Goal: Task Accomplishment & Management: Manage account settings

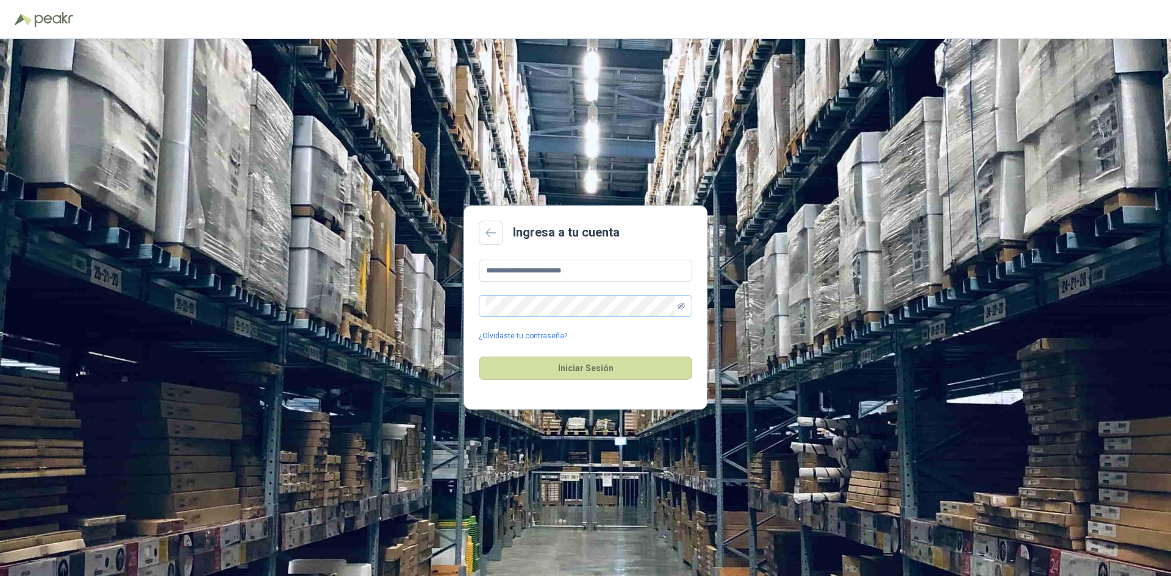
click at [683, 305] on icon "eye-invisible" at bounding box center [681, 306] width 7 height 6
click at [512, 272] on input "**********" at bounding box center [585, 271] width 213 height 22
drag, startPoint x: 514, startPoint y: 270, endPoint x: 454, endPoint y: 270, distance: 59.8
click at [454, 270] on div "**********" at bounding box center [585, 307] width 1171 height 537
type input "**********"
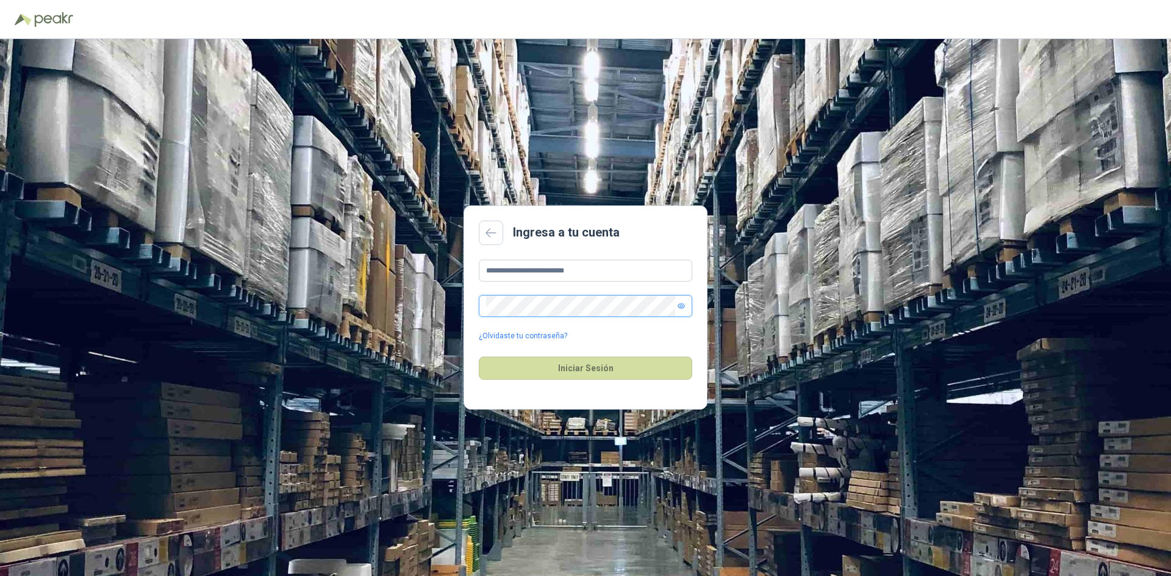
click at [175, 276] on div "**********" at bounding box center [585, 307] width 1171 height 537
click at [479, 357] on button "Iniciar Sesión" at bounding box center [585, 368] width 213 height 23
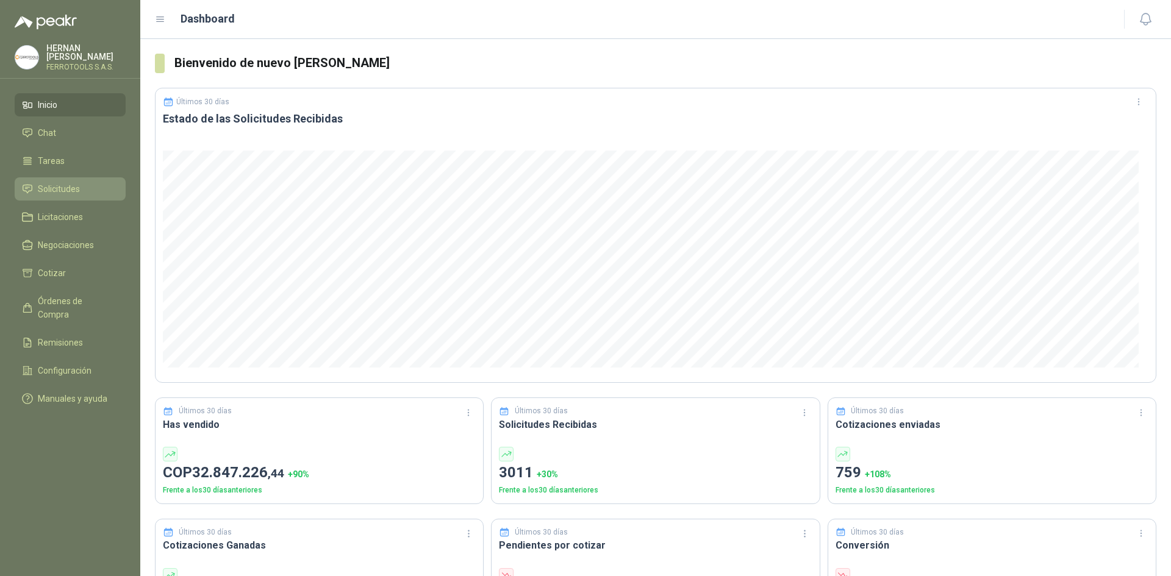
click at [88, 182] on li "Solicitudes" at bounding box center [70, 188] width 96 height 13
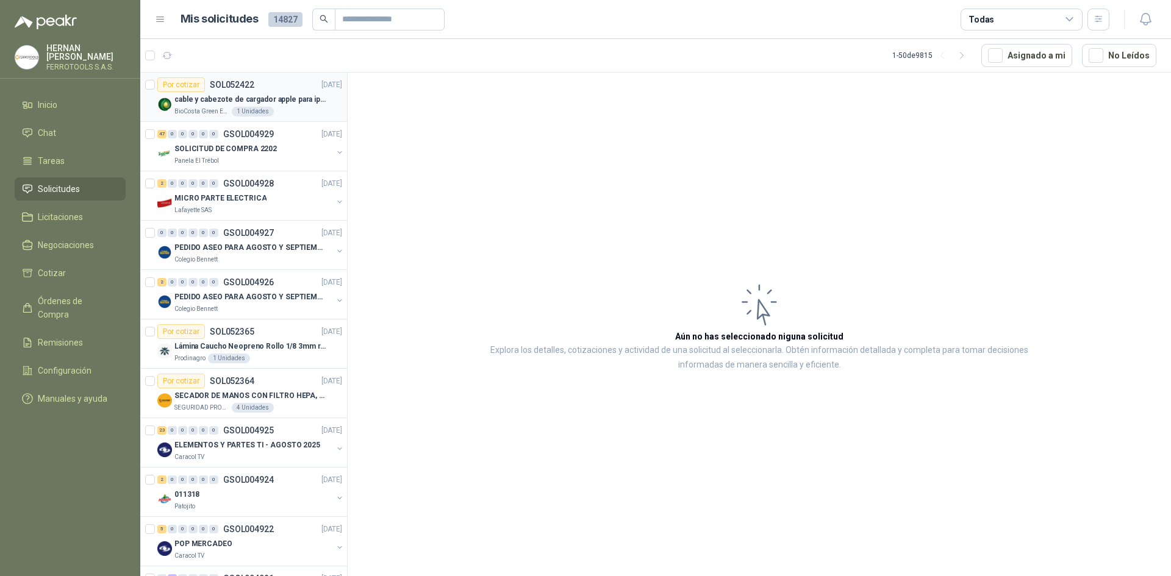
click at [286, 113] on div "BioCosta Green Energy S.A.S 1 Unidades" at bounding box center [258, 112] width 168 height 10
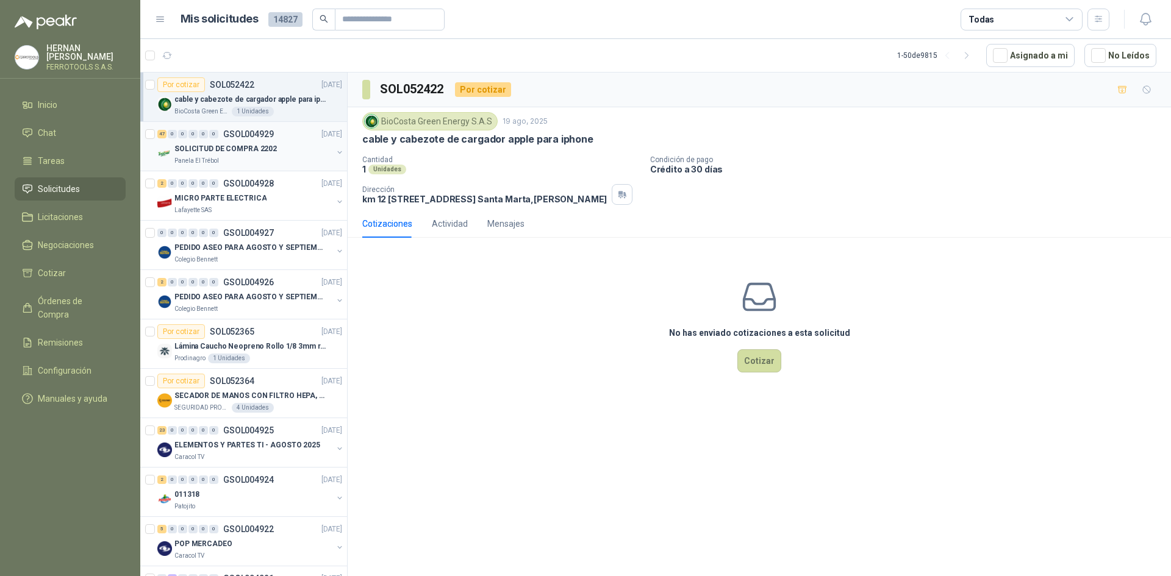
click at [237, 152] on p "SOLICITUD DE COMPRA 2202" at bounding box center [225, 149] width 102 height 12
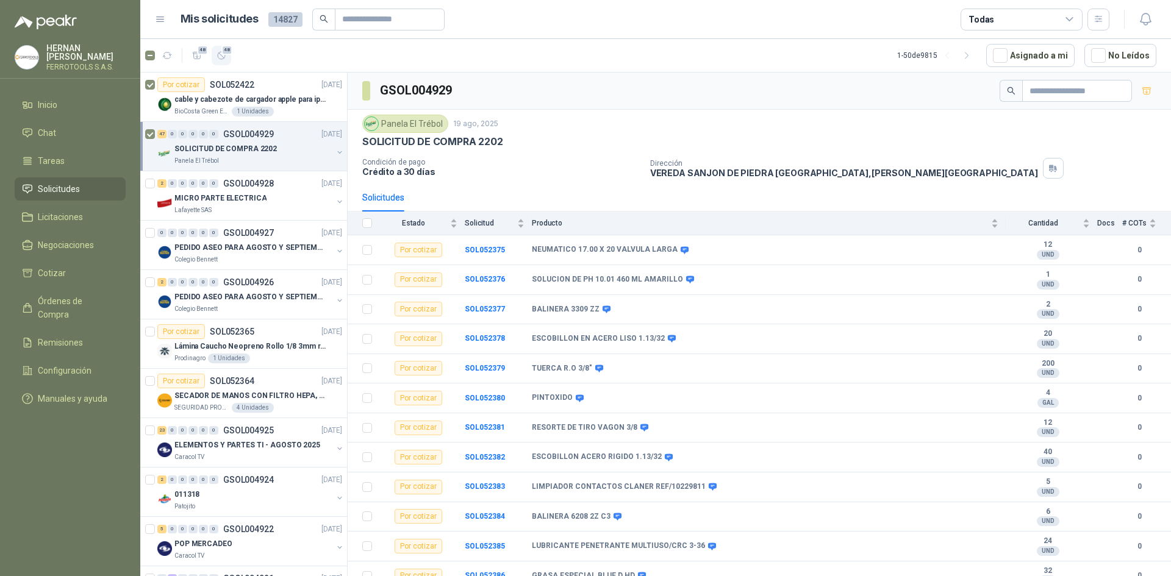
click at [226, 56] on icon "button" at bounding box center [222, 56] width 10 height 10
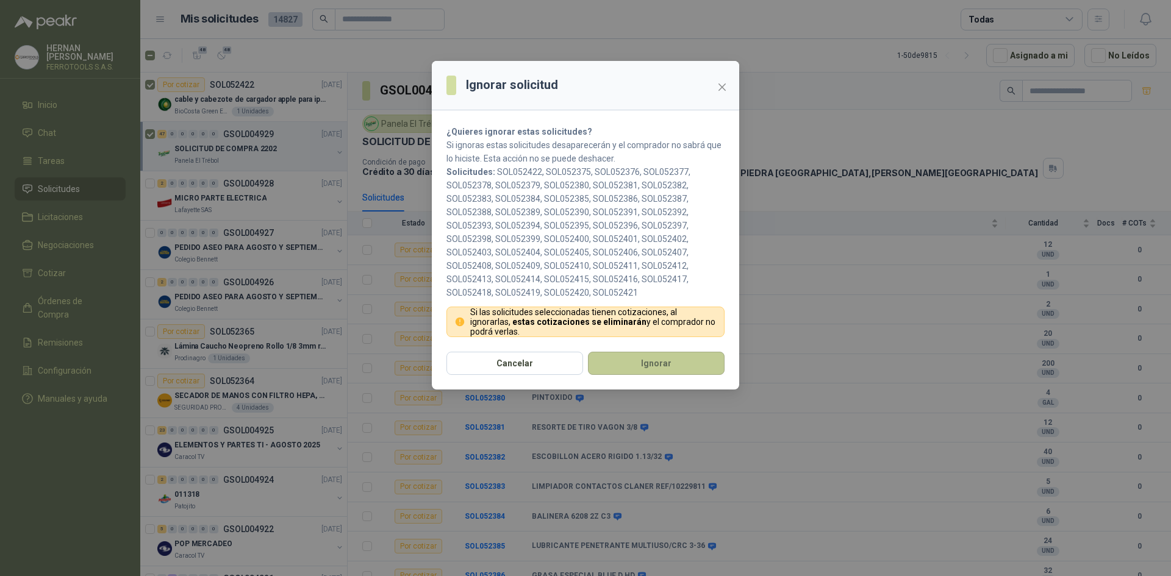
click at [642, 357] on button "Ignorar" at bounding box center [656, 363] width 137 height 23
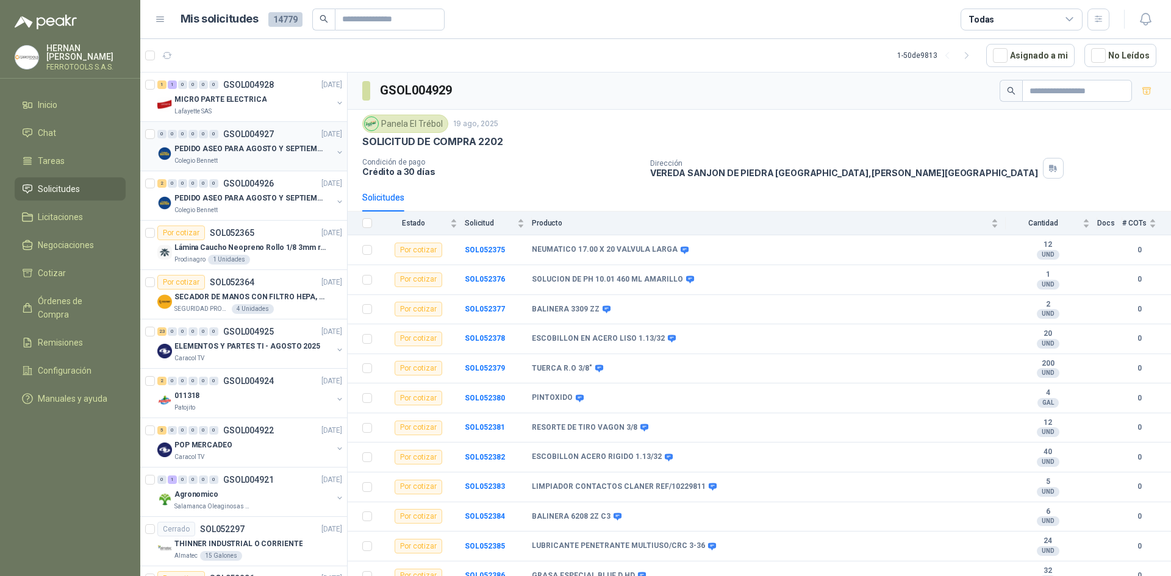
click at [268, 157] on div "Colegio Bennett" at bounding box center [253, 161] width 158 height 10
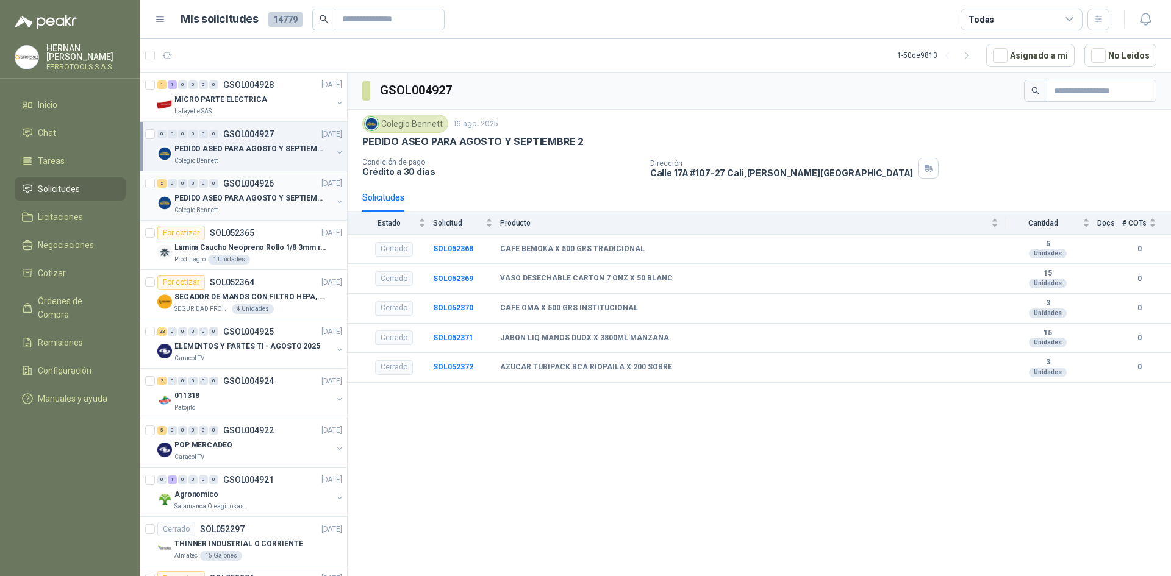
click at [264, 201] on p "PEDIDO ASEO PARA AGOSTO Y SEPTIEMBRE" at bounding box center [250, 199] width 152 height 12
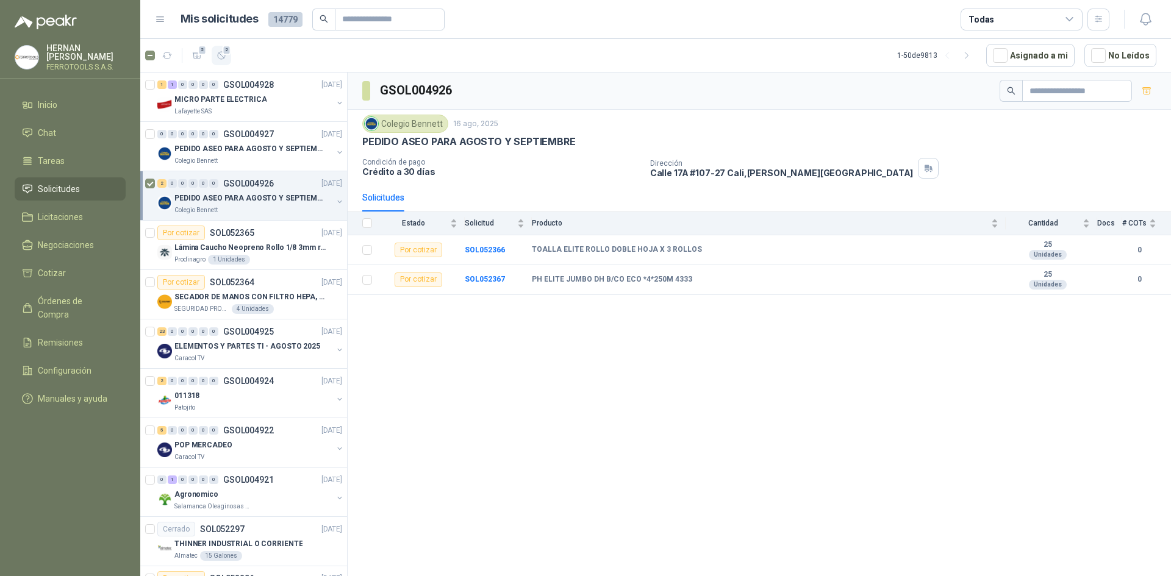
click at [221, 51] on icon "button" at bounding box center [222, 56] width 10 height 10
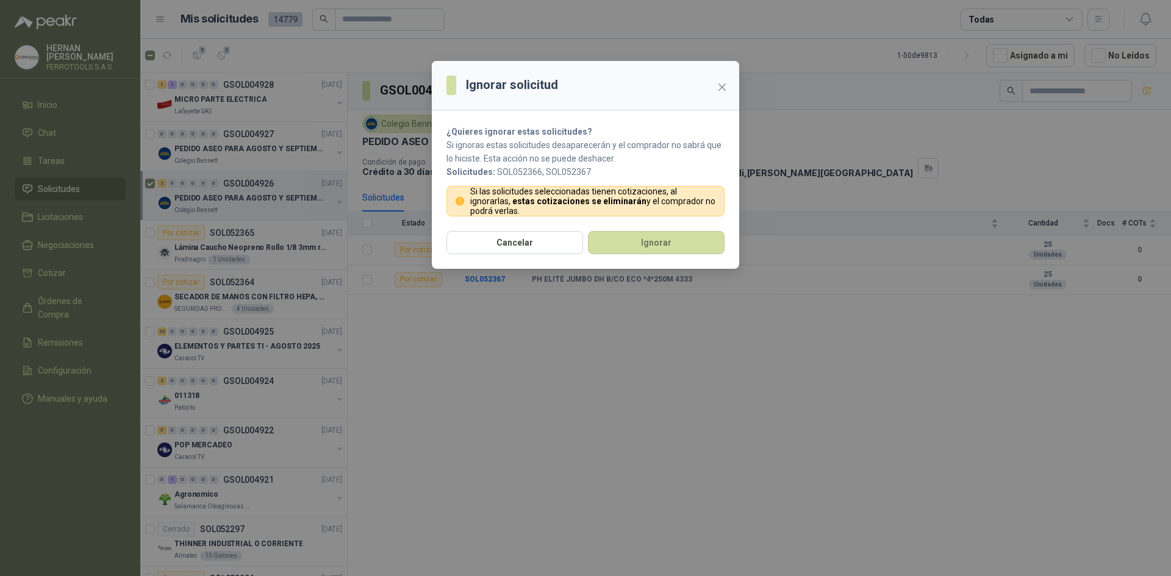
click at [617, 226] on section "¿Quieres ignorar estas solicitudes? Si ignoras estas solicitudes desaparecerán …" at bounding box center [585, 170] width 307 height 121
click at [625, 240] on button "Ignorar" at bounding box center [656, 242] width 137 height 23
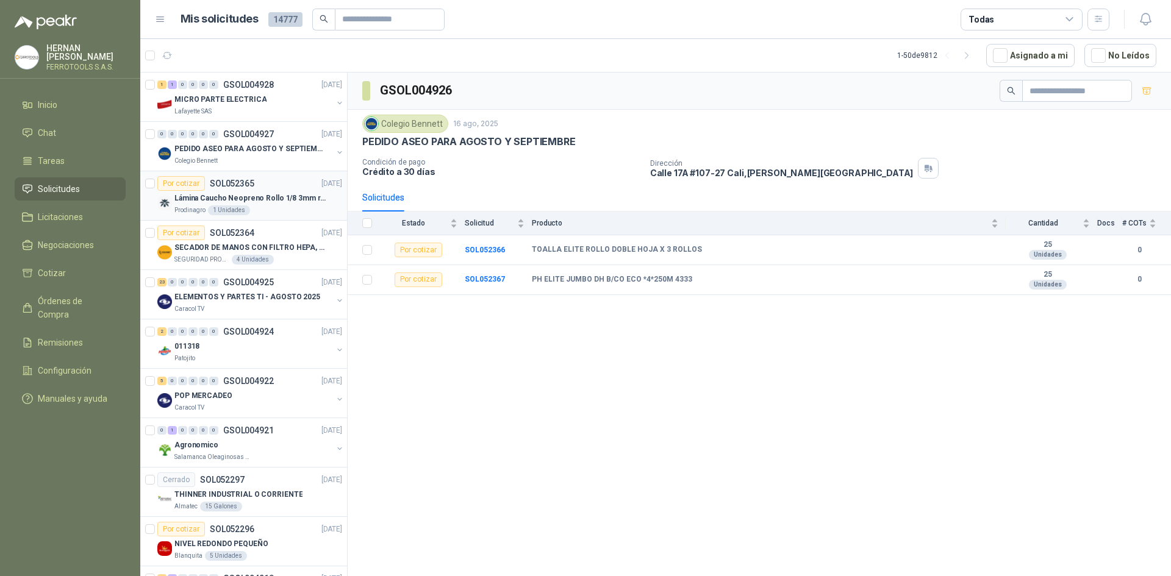
click at [285, 197] on p "Lámina Caucho Neopreno Rollo 1/8 3mm rollo x 10M" at bounding box center [250, 199] width 152 height 12
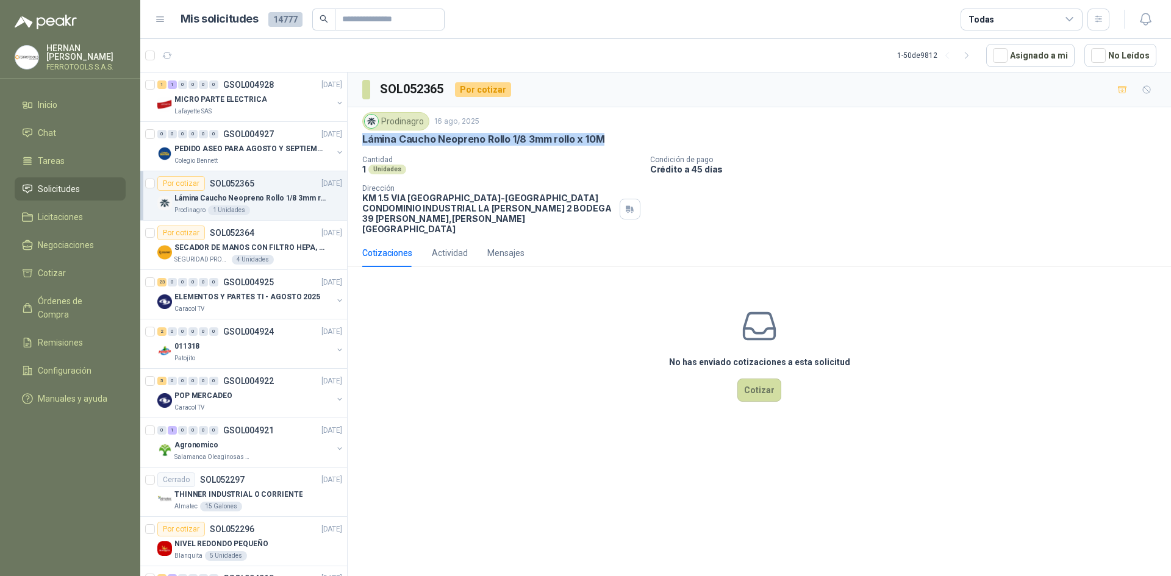
drag, startPoint x: 621, startPoint y: 143, endPoint x: 363, endPoint y: 136, distance: 258.1
click at [363, 136] on div "Lámina Caucho Neopreno Rollo 1/8 3mm rollo x 10M" at bounding box center [759, 139] width 794 height 13
copy p "Lámina Caucho Neopreno Rollo 1/8 3mm rollo x 10M"
click at [264, 255] on div "4 Unidades" at bounding box center [253, 260] width 42 height 10
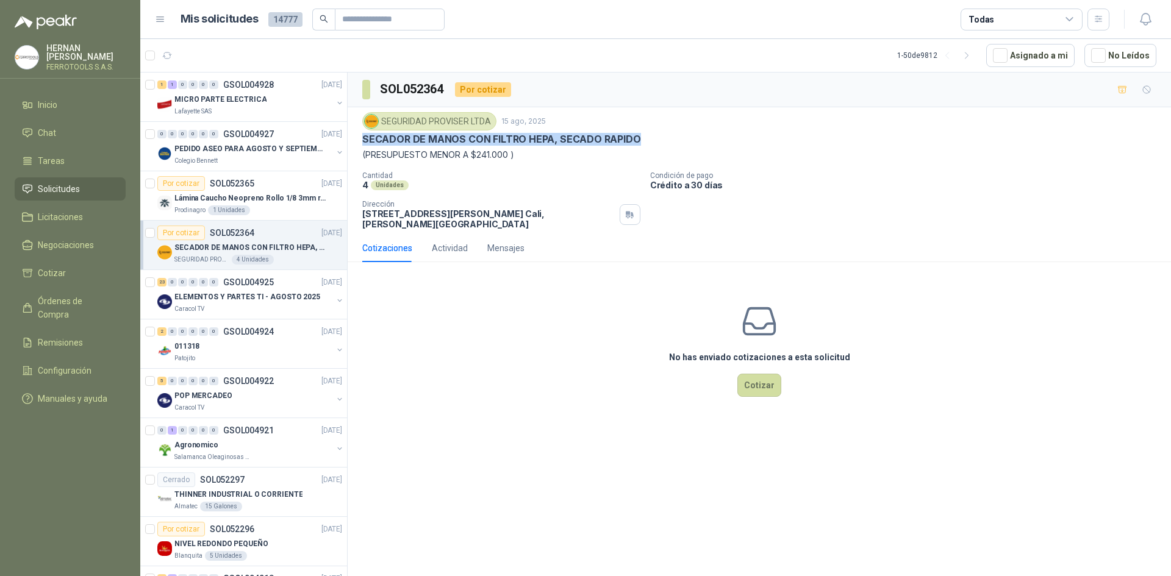
drag, startPoint x: 648, startPoint y: 137, endPoint x: 362, endPoint y: 140, distance: 285.5
click at [362, 140] on div "SECADOR DE MANOS CON FILTRO HEPA, SECADO RAPIDO" at bounding box center [759, 139] width 794 height 13
click at [266, 299] on p "ELEMENTOS Y PARTES TI - AGOSTO 2025" at bounding box center [247, 298] width 146 height 12
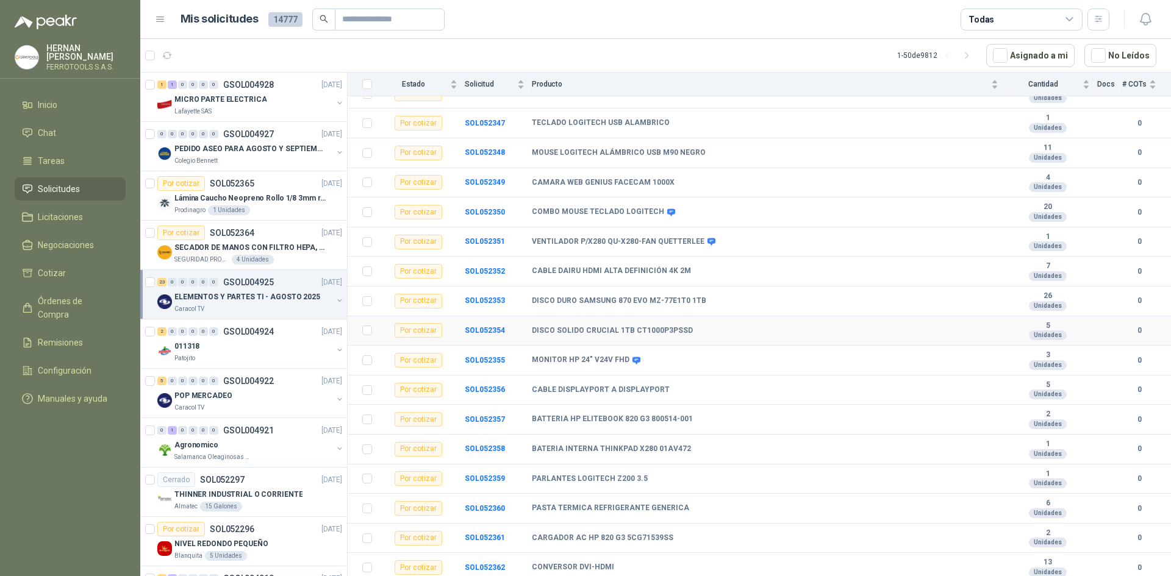
scroll to position [337, 0]
click at [252, 357] on div "Patojito" at bounding box center [253, 359] width 158 height 10
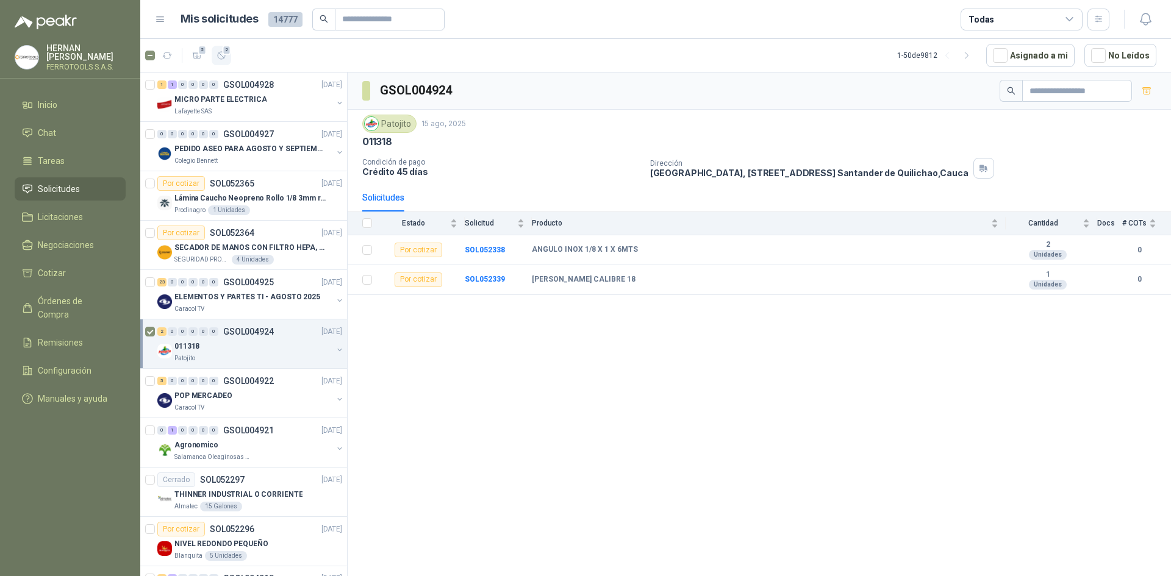
click at [223, 53] on span "2" at bounding box center [227, 50] width 9 height 10
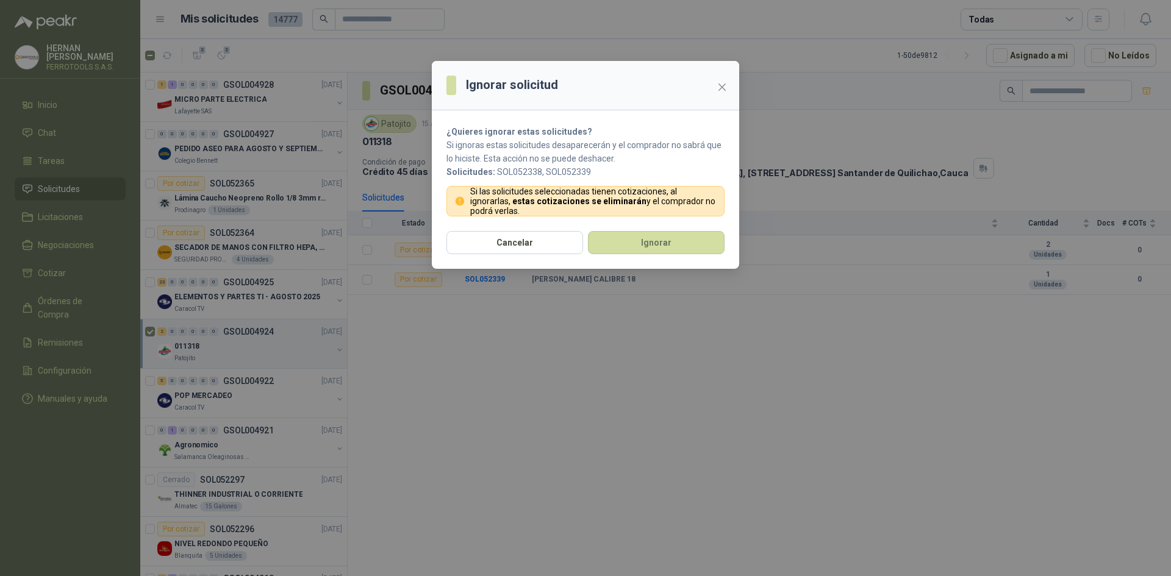
click at [673, 256] on div "Cancelar Ignorar" at bounding box center [585, 250] width 307 height 38
click at [662, 242] on button "Ignorar" at bounding box center [656, 242] width 137 height 23
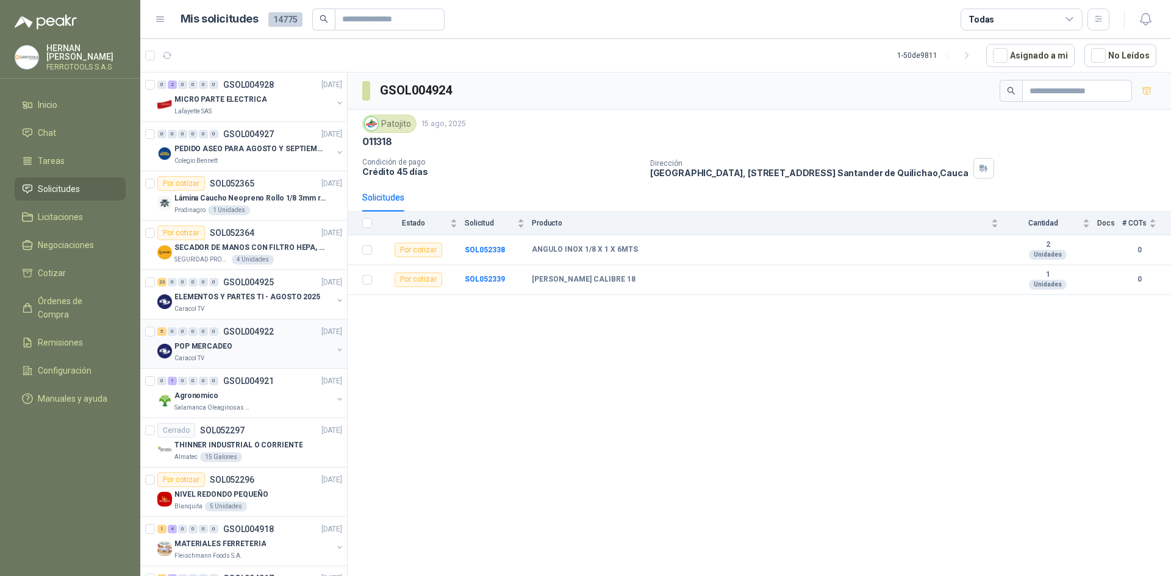
click at [278, 342] on div "POP MERCADEO" at bounding box center [253, 346] width 158 height 15
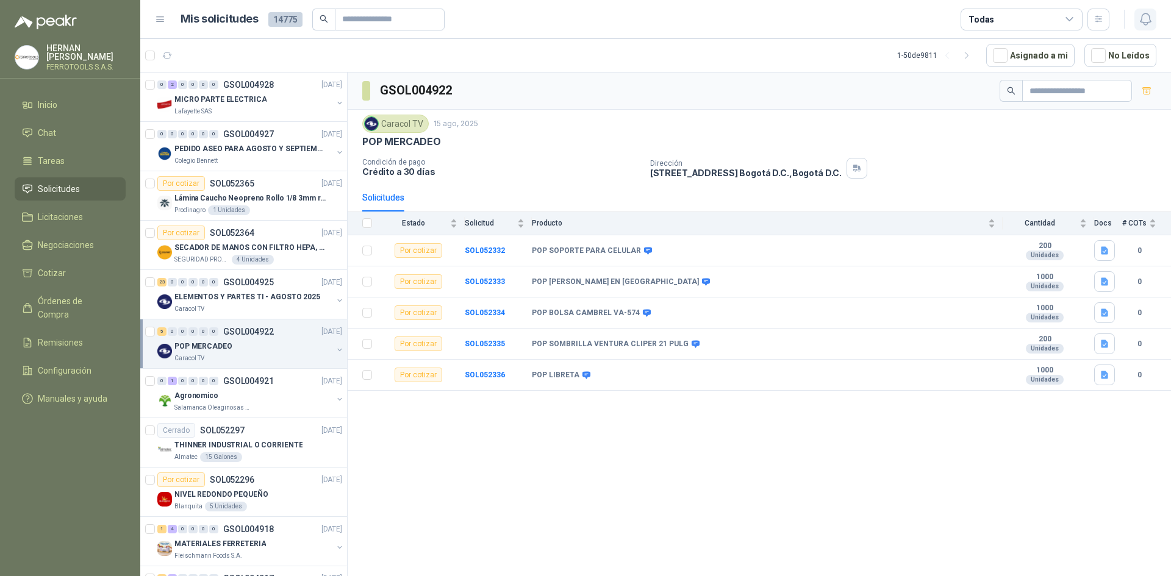
click at [1145, 20] on icon "button" at bounding box center [1145, 19] width 15 height 15
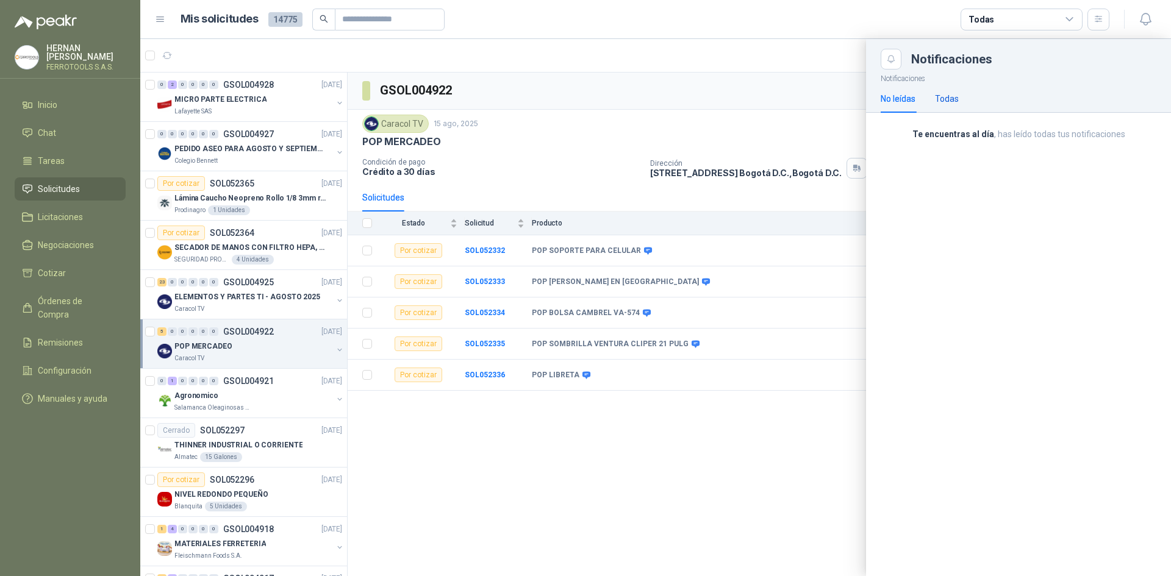
click at [945, 96] on div "Todas" at bounding box center [947, 98] width 24 height 13
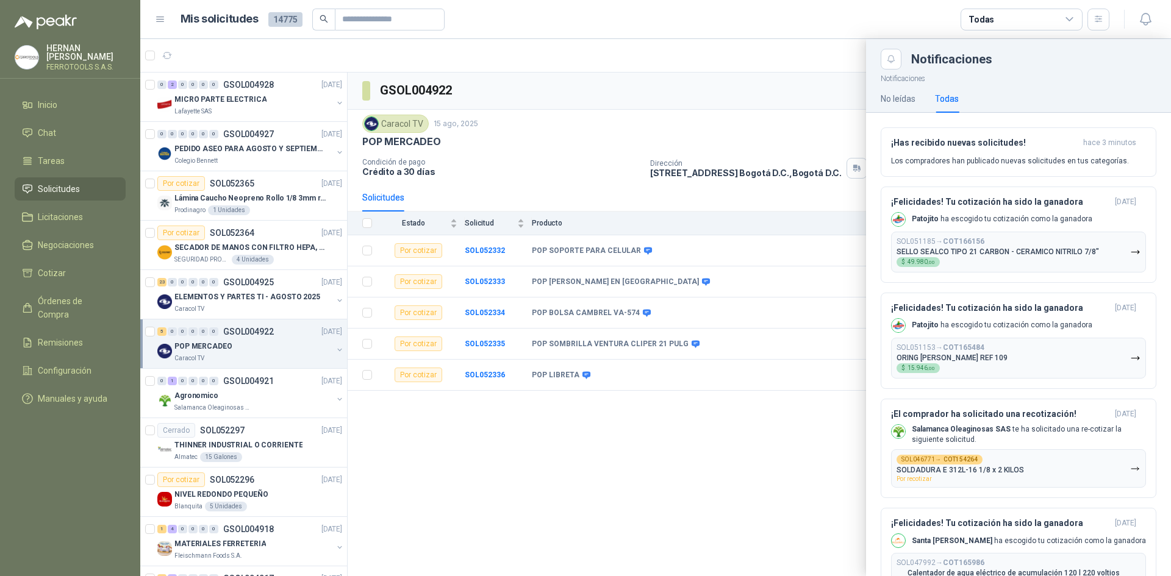
drag, startPoint x: 534, startPoint y: 432, endPoint x: 479, endPoint y: 331, distance: 115.4
click at [534, 431] on div at bounding box center [655, 307] width 1031 height 537
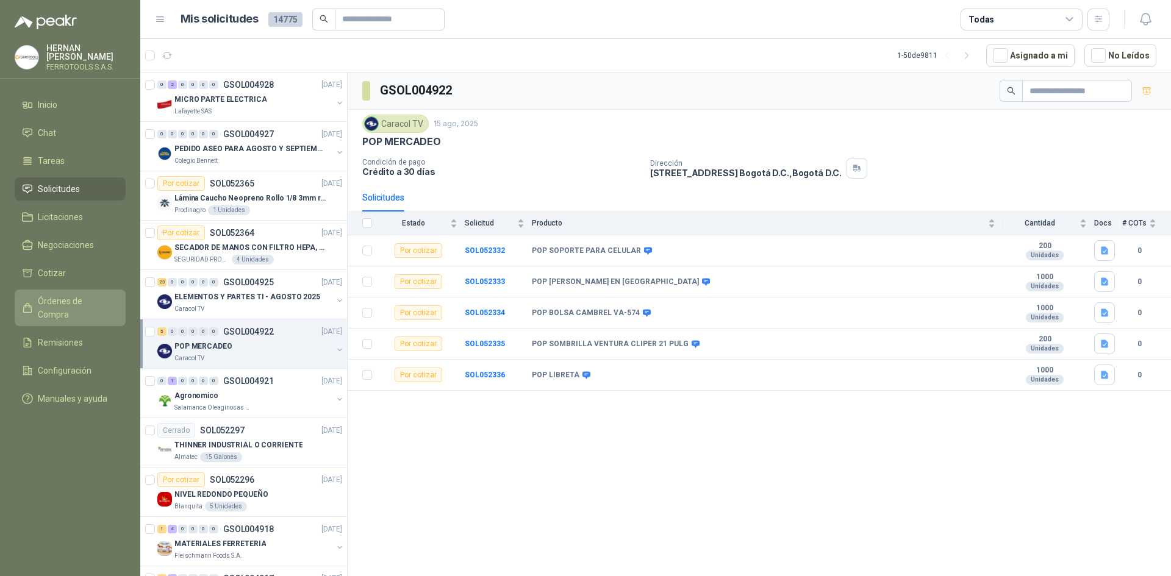
drag, startPoint x: 96, startPoint y: 298, endPoint x: 93, endPoint y: 290, distance: 8.7
click at [96, 296] on span "Órdenes de Compra" at bounding box center [76, 308] width 76 height 27
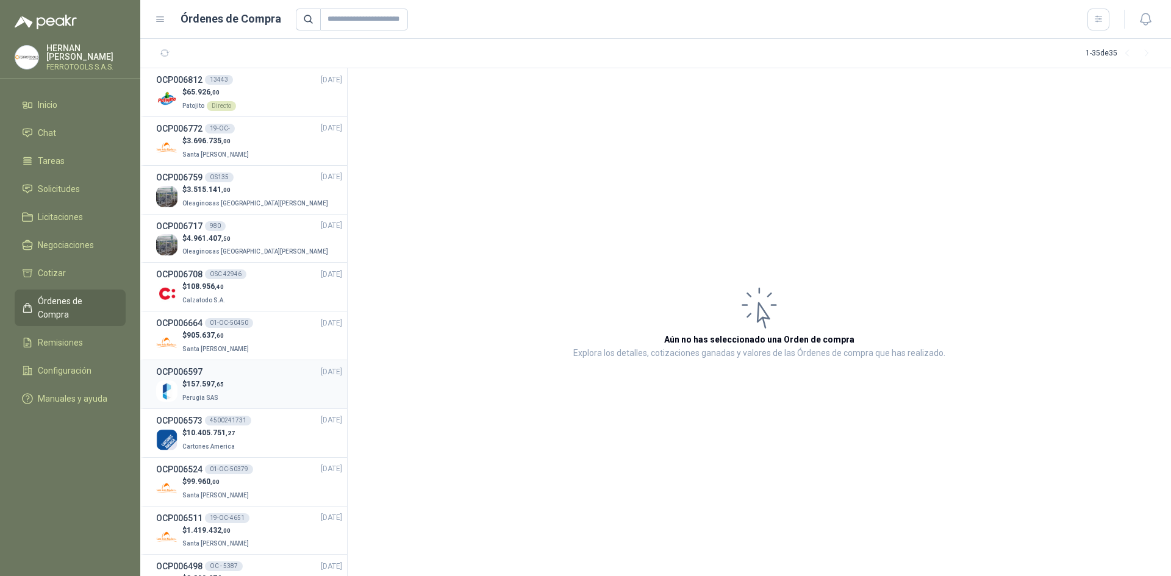
click at [234, 389] on div "$ 157.597 ,65 Perugia SAS" at bounding box center [249, 391] width 186 height 25
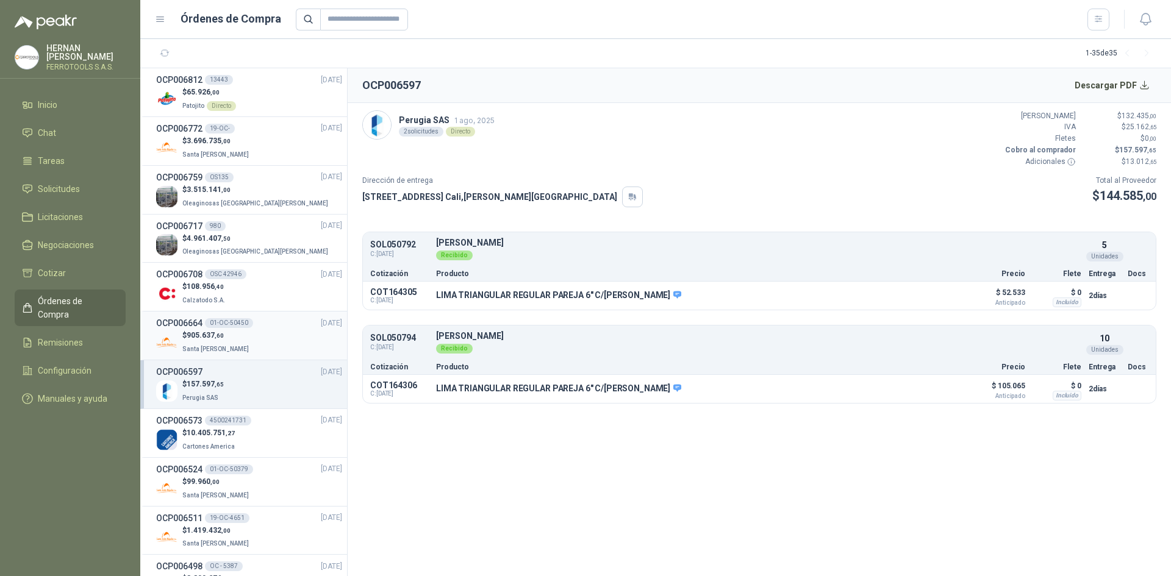
click at [249, 346] on div "$ 905.637 ,60 [GEOGRAPHIC_DATA][PERSON_NAME]" at bounding box center [249, 342] width 186 height 25
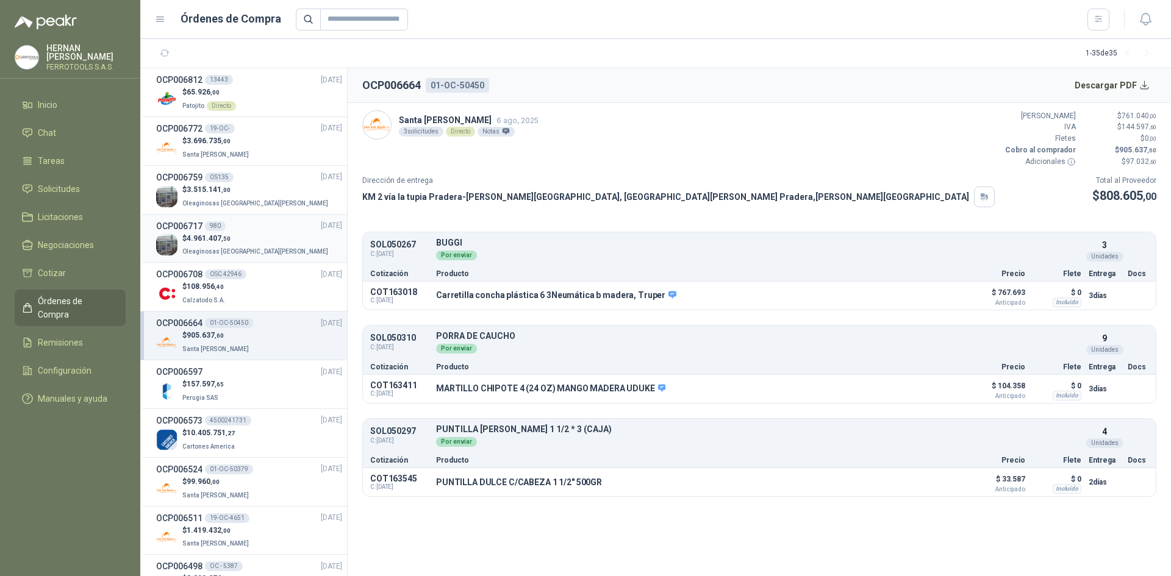
click at [304, 245] on div "$ 4.961.407 ,50 Oleaginosas [GEOGRAPHIC_DATA][PERSON_NAME]" at bounding box center [249, 245] width 186 height 25
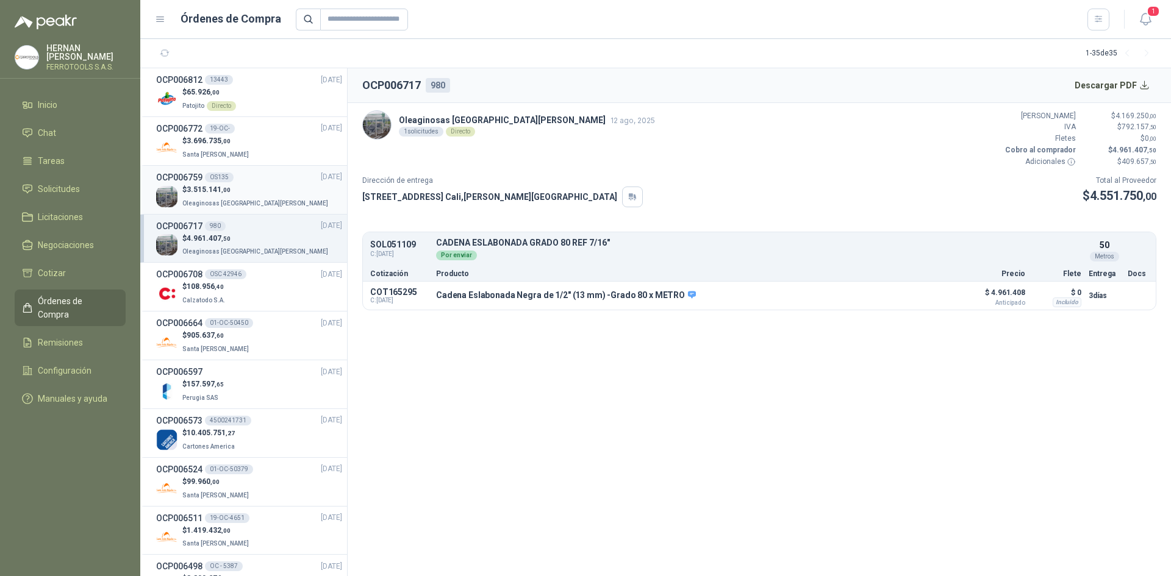
click at [279, 200] on div "$ 3.515.141 ,00 Oleaginosas [GEOGRAPHIC_DATA][PERSON_NAME]" at bounding box center [249, 196] width 186 height 25
click at [278, 147] on div "$ 3.696.735 ,00 Santa [PERSON_NAME]" at bounding box center [249, 147] width 186 height 25
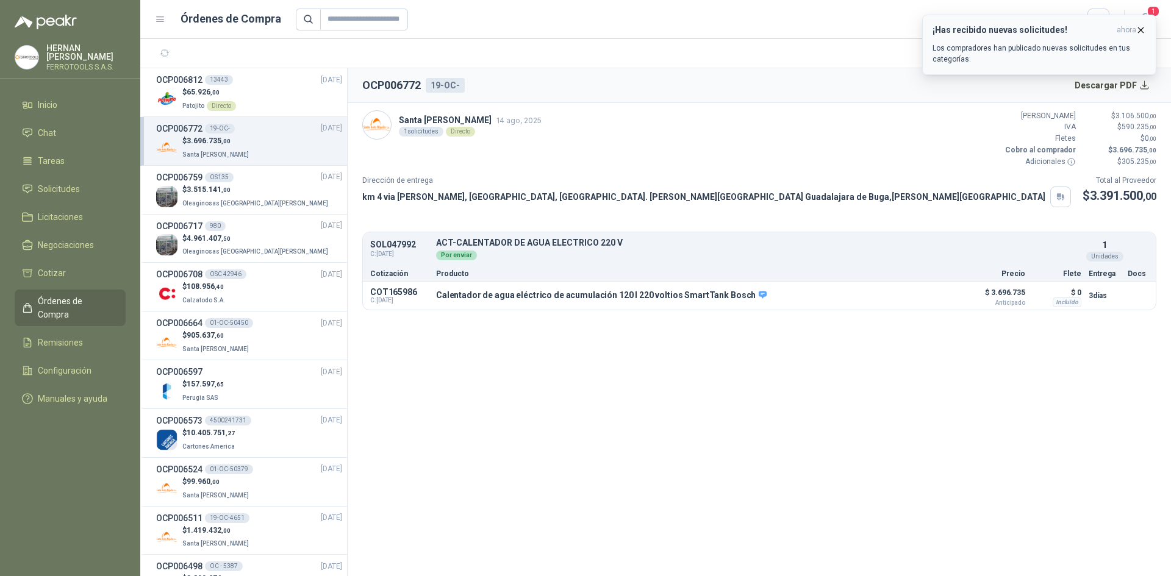
click at [1139, 29] on icon "button" at bounding box center [1141, 30] width 10 height 10
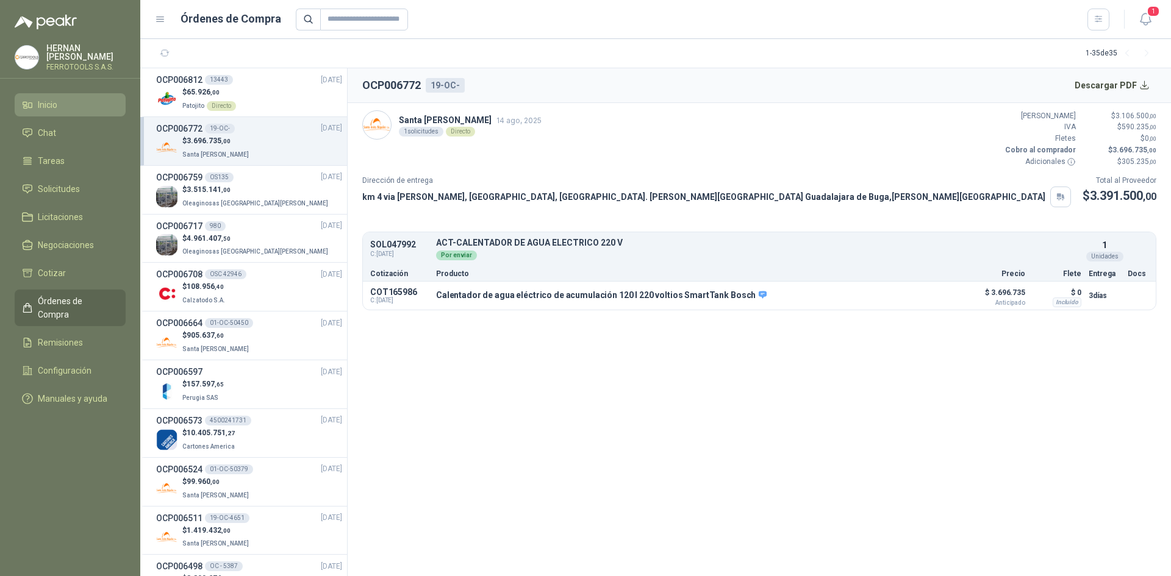
click at [86, 98] on li "Inicio" at bounding box center [70, 104] width 96 height 13
